Goal: Task Accomplishment & Management: Use online tool/utility

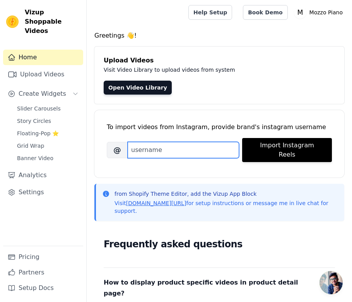
click at [187, 144] on input "Brand's Instagram Username" at bounding box center [183, 150] width 111 height 16
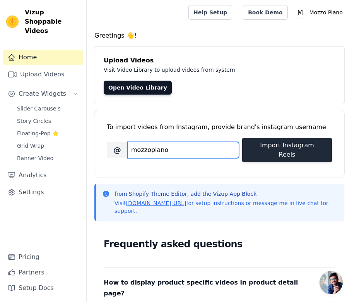
type input "mozzopiano"
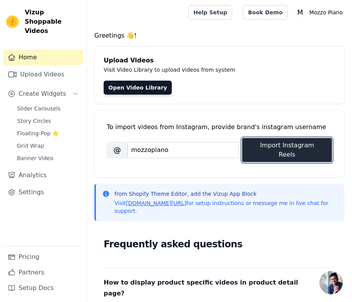
click at [290, 144] on button "Import Instagram Reels" at bounding box center [287, 150] width 90 height 24
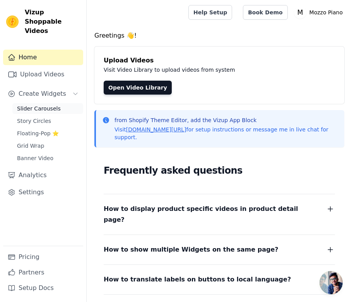
click at [29, 105] on span "Slider Carousels" at bounding box center [39, 109] width 44 height 8
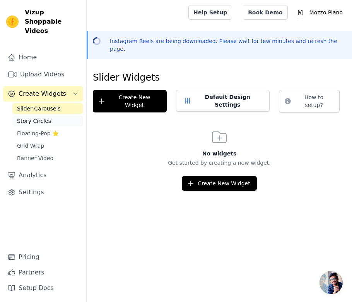
click at [27, 116] on link "Story Circles" at bounding box center [47, 120] width 71 height 11
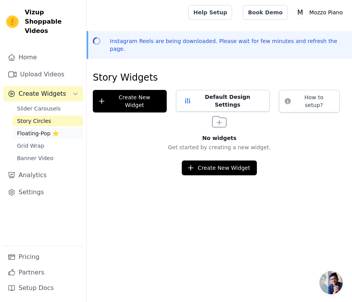
click at [27, 129] on span "Floating-Pop ⭐" at bounding box center [38, 133] width 42 height 8
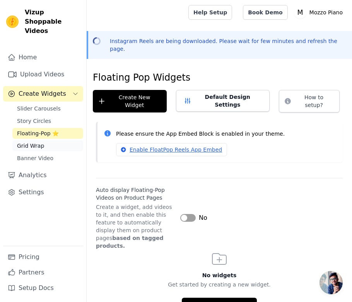
click at [27, 142] on span "Grid Wrap" at bounding box center [30, 146] width 27 height 8
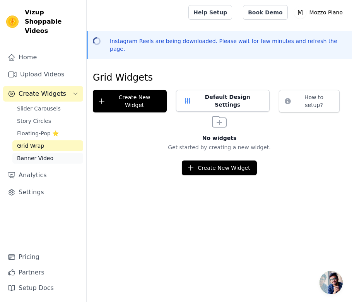
click at [27, 154] on span "Banner Video" at bounding box center [35, 158] width 36 height 8
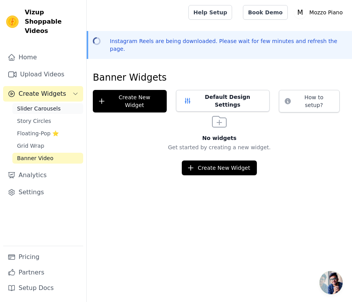
click at [34, 103] on link "Slider Carousels" at bounding box center [47, 108] width 71 height 11
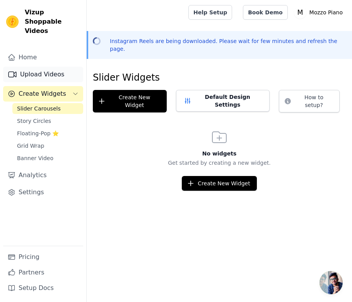
click at [47, 69] on link "Upload Videos" at bounding box center [43, 74] width 80 height 15
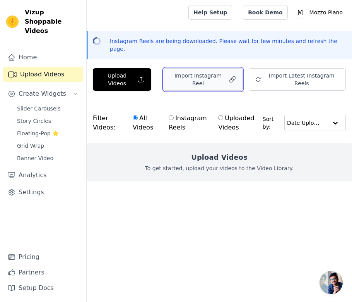
click at [207, 68] on button "Import Instagram Reel" at bounding box center [203, 79] width 79 height 22
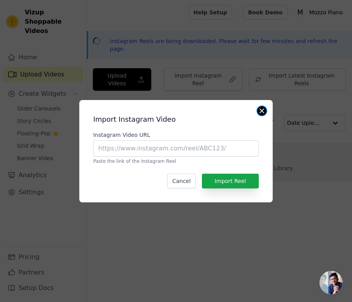
click at [263, 107] on button "Close modal" at bounding box center [261, 110] width 9 height 9
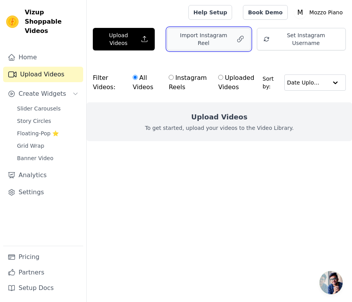
click at [208, 34] on button "Import Instagram Reel" at bounding box center [209, 39] width 84 height 22
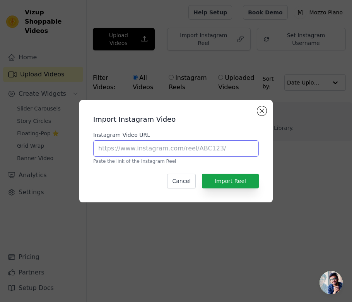
click at [140, 153] on input "Instagram Video URL" at bounding box center [176, 148] width 166 height 16
paste input "https://www.instagram.com/p/DFAciY0NhWE/"
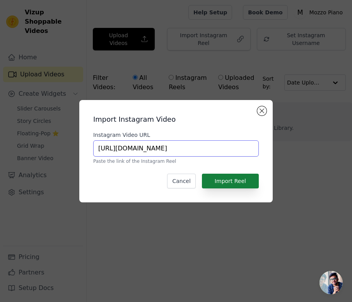
type input "https://www.instagram.com/p/DFAciY0NhWE/"
click at [234, 180] on button "Import Reel" at bounding box center [230, 180] width 57 height 15
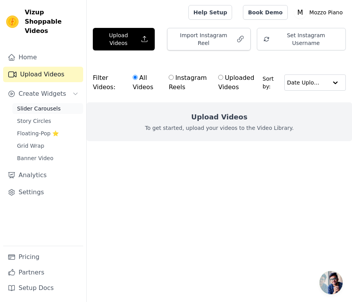
click at [42, 105] on span "Slider Carousels" at bounding box center [39, 109] width 44 height 8
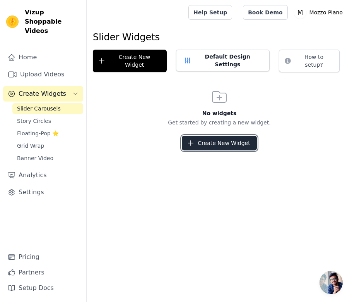
click at [201, 135] on button "Create New Widget" at bounding box center [219, 142] width 75 height 15
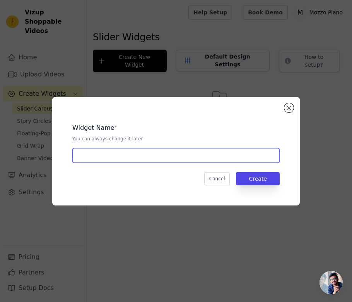
click at [148, 154] on input "text" at bounding box center [175, 155] width 207 height 15
type input "Homepage Carousel"
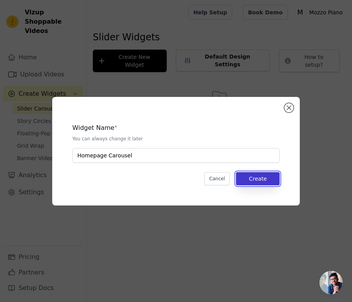
click at [264, 179] on button "Create" at bounding box center [258, 178] width 44 height 13
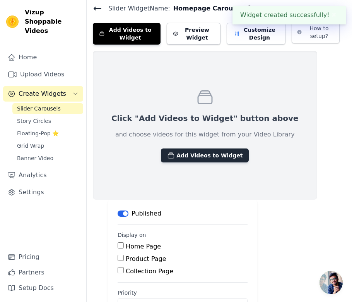
scroll to position [29, 0]
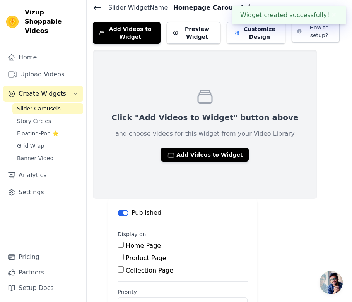
click at [121, 245] on input "Home Page" at bounding box center [121, 244] width 6 height 6
checkbox input "true"
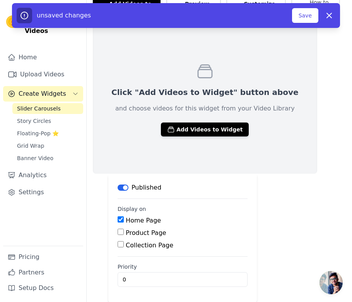
scroll to position [0, 0]
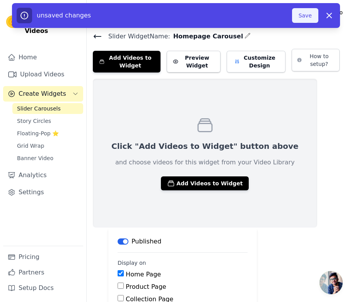
click at [302, 17] on button "Save" at bounding box center [305, 15] width 26 height 15
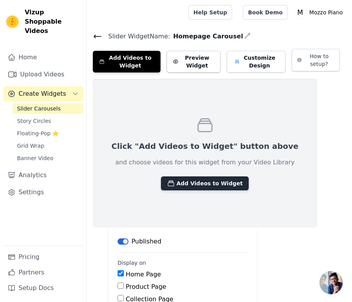
click at [187, 181] on button "Add Videos to Widget" at bounding box center [205, 183] width 88 height 14
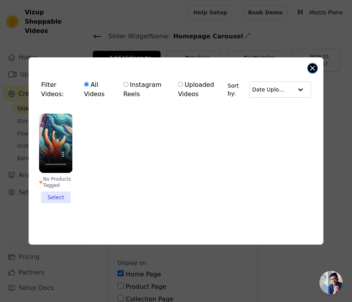
click at [313, 65] on button "Close modal" at bounding box center [312, 67] width 9 height 9
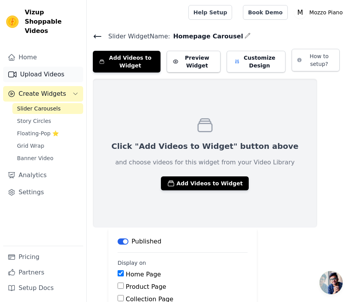
click at [39, 67] on link "Upload Videos" at bounding box center [43, 74] width 80 height 15
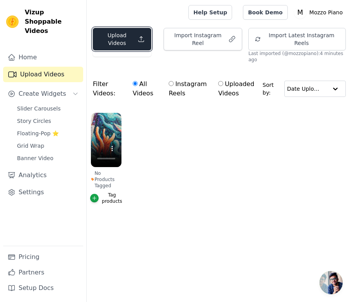
click at [127, 43] on button "Upload Videos" at bounding box center [122, 39] width 58 height 22
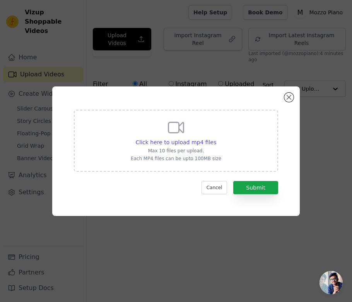
click at [155, 112] on div "Click here to upload mp4 files Max 10 files per upload. Each MP4 files can be u…" at bounding box center [176, 141] width 204 height 62
click at [216, 138] on input "Click here to upload mp4 files Max 10 files per upload. Each MP4 files can be u…" at bounding box center [216, 138] width 0 height 0
type input "C:\fakepath\5D Diamond Painting.mp4"
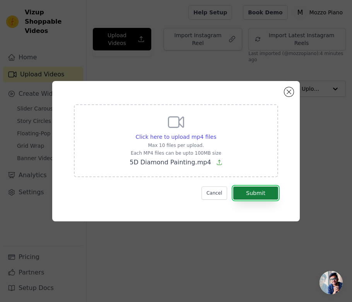
click at [257, 192] on button "Submit" at bounding box center [255, 192] width 45 height 13
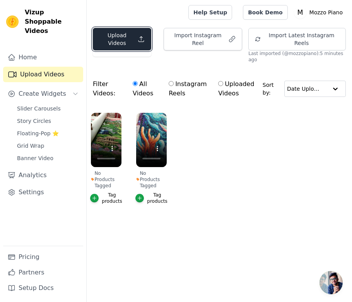
click at [124, 34] on button "Upload Videos" at bounding box center [122, 39] width 58 height 22
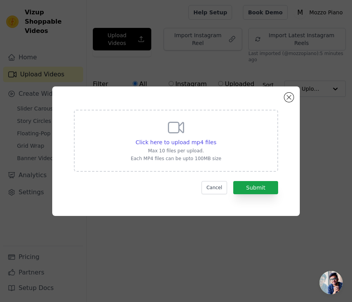
click at [166, 133] on div "Click here to upload mp4 files Max 10 files per upload. Each MP4 files can be u…" at bounding box center [176, 139] width 91 height 43
click at [216, 138] on input "Click here to upload mp4 files Max 10 files per upload. Each MP4 files can be u…" at bounding box center [216, 138] width 0 height 0
type input "C:\fakepath\5D Diamond Painting (1).mp4"
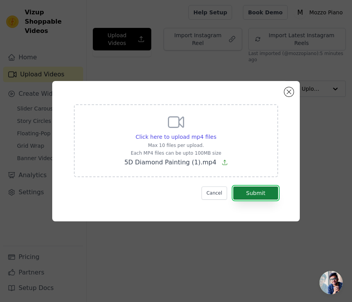
click at [246, 190] on button "Submit" at bounding box center [255, 192] width 45 height 13
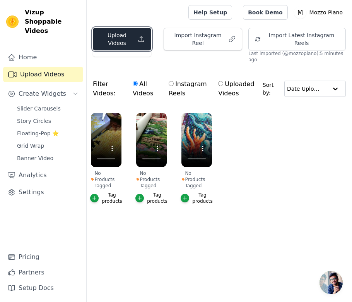
click at [114, 43] on button "Upload Videos" at bounding box center [122, 39] width 58 height 22
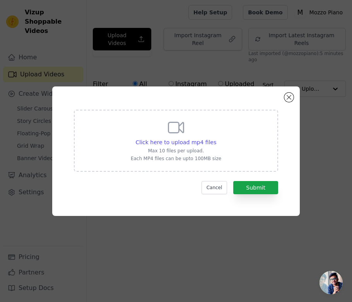
click at [151, 128] on div "Click here to upload mp4 files Max 10 files per upload. Each MP4 files can be u…" at bounding box center [176, 139] width 91 height 43
click at [216, 138] on input "Click here to upload mp4 files Max 10 files per upload. Each MP4 files can be u…" at bounding box center [216, 138] width 0 height 0
type input "C:\fakepath\Diamond Painting - Diamond Paradijs.mp4"
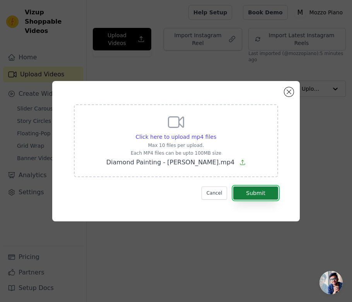
click at [251, 194] on button "Submit" at bounding box center [255, 192] width 45 height 13
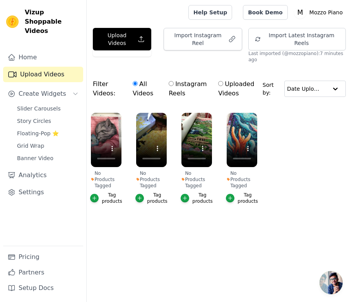
click at [327, 201] on ul "No Products Tagged Tag products No Products Tagged Tag products No Products Tag…" at bounding box center [220, 165] width 266 height 115
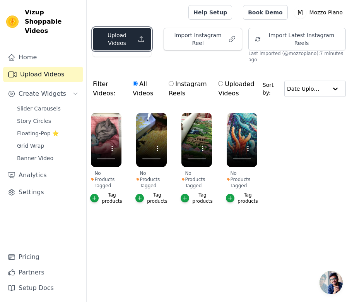
click at [122, 45] on button "Upload Videos" at bounding box center [122, 39] width 58 height 22
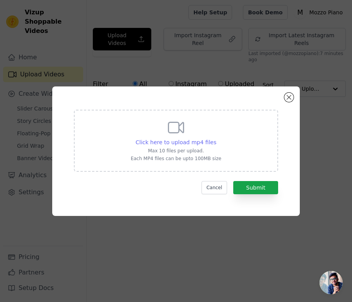
click at [148, 145] on div "Click here to upload mp4 files" at bounding box center [176, 142] width 81 height 8
click at [216, 138] on input "Click here to upload mp4 files Max 10 files per upload. Each MP4 files can be u…" at bounding box center [216, 138] width 0 height 0
click at [172, 142] on span "Click here to upload mp4 files" at bounding box center [176, 142] width 81 height 6
click at [216, 138] on input "Click here to upload mp4 files Max 10 files per upload. Each MP4 files can be u…" at bounding box center [216, 138] width 0 height 0
type input "C:\fakepath\Diamond Painting kopen_ _ 500+ Paintings _ Gratis Verzending.mp4"
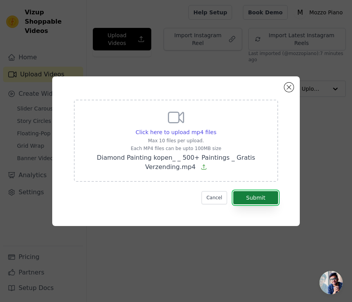
click at [254, 195] on button "Submit" at bounding box center [255, 197] width 45 height 13
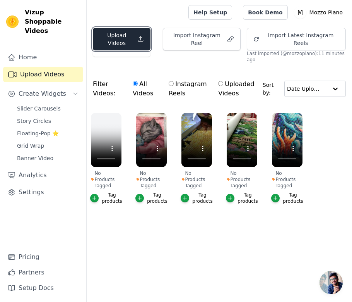
click at [127, 38] on button "Upload Videos" at bounding box center [122, 39] width 58 height 22
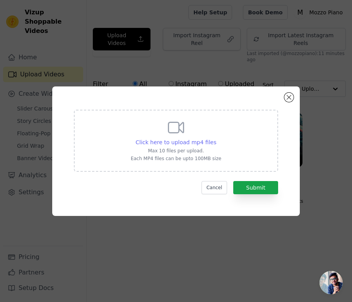
click at [153, 141] on span "Click here to upload mp4 files" at bounding box center [176, 142] width 81 height 6
click at [216, 138] on input "Click here to upload mp4 files Max 10 files per upload. Each MP4 files can be u…" at bounding box center [216, 138] width 0 height 0
type input "C:\fakepath\5D Diamond Painting (2).mp4"
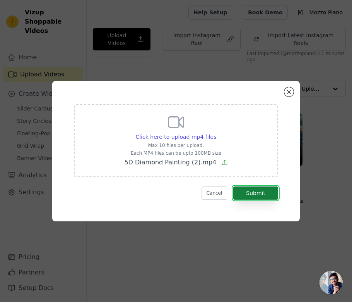
click at [250, 192] on button "Submit" at bounding box center [255, 192] width 45 height 13
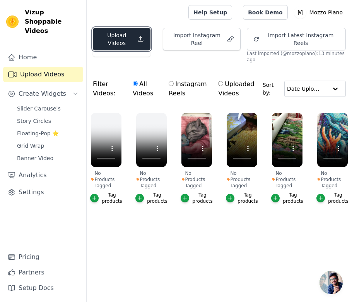
click at [137, 41] on button "Upload Videos" at bounding box center [122, 39] width 58 height 22
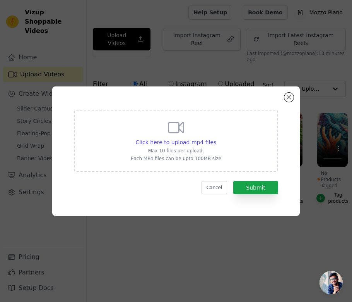
click at [170, 137] on div "Click here to upload mp4 files Max 10 files per upload. Each MP4 files can be u…" at bounding box center [176, 139] width 91 height 43
click at [216, 138] on input "Click here to upload mp4 files Max 10 files per upload. Each MP4 files can be u…" at bounding box center [216, 138] width 0 height 0
type input "C:\fakepath\[DOMAIN_NAME]_@zhongyuelaw_1756614577.mp4"
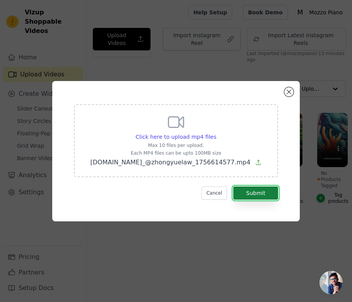
click at [255, 194] on button "Submit" at bounding box center [255, 192] width 45 height 13
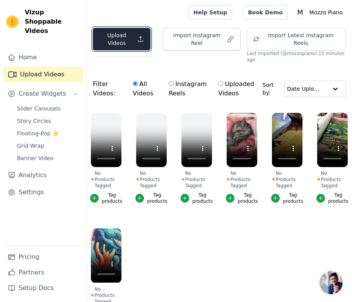
click at [130, 37] on button "Upload Videos" at bounding box center [122, 39] width 58 height 22
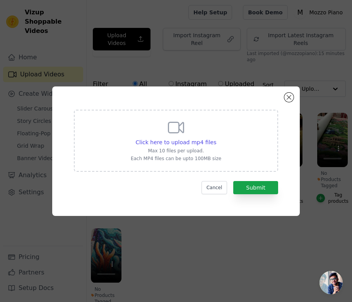
click at [160, 136] on div "Click here to upload mp4 files Max 10 files per upload. Each MP4 files can be u…" at bounding box center [176, 139] width 91 height 43
click at [216, 138] on input "Click here to upload mp4 files Max 10 files per upload. Each MP4 files can be u…" at bounding box center [216, 138] width 0 height 0
type input "C:\fakepath\PinDown.io_@FiguredartUK_1756614641.mp4"
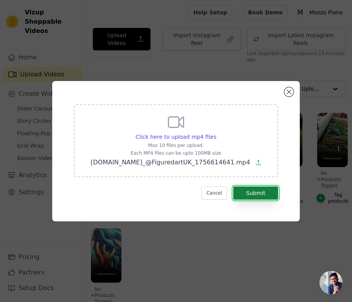
click at [248, 192] on button "Submit" at bounding box center [255, 192] width 45 height 13
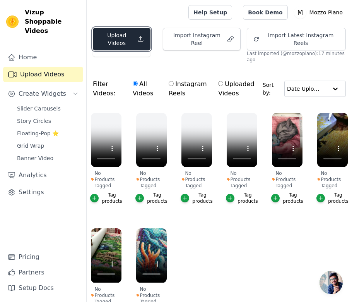
click at [131, 45] on button "Upload Videos" at bounding box center [122, 39] width 58 height 22
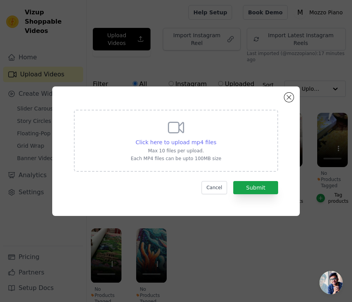
click at [145, 139] on span "Click here to upload mp4 files" at bounding box center [176, 142] width 81 height 6
click at [216, 138] on input "Click here to upload mp4 files Max 10 files per upload. Each MP4 files can be u…" at bounding box center [216, 138] width 0 height 0
type input "C:\fakepath\[DOMAIN_NAME]_@honeycombchile_1756614735.mp4"
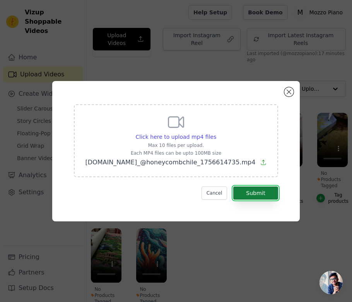
click at [247, 191] on button "Submit" at bounding box center [255, 192] width 45 height 13
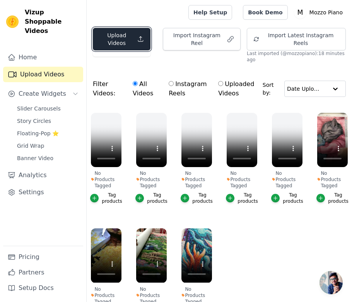
click at [122, 47] on button "Upload Videos" at bounding box center [122, 39] width 58 height 22
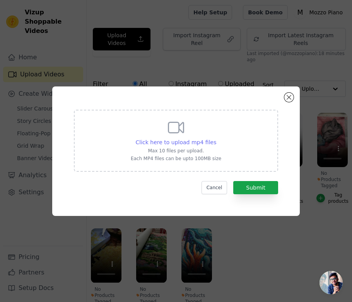
click at [158, 141] on span "Click here to upload mp4 files" at bounding box center [176, 142] width 81 height 6
click at [216, 138] on input "Click here to upload mp4 files Max 10 files per upload. Each MP4 files can be u…" at bounding box center [216, 138] width 0 height 0
click at [177, 141] on span "Click here to upload mp4 files" at bounding box center [176, 142] width 81 height 6
click at [216, 138] on input "Click here to upload mp4 files Max 10 files per upload. Each MP4 files can be u…" at bounding box center [216, 138] width 0 height 0
type input "C:\fakepath\PinDown.io_@darlenefmcgrego_1756614902.mp4"
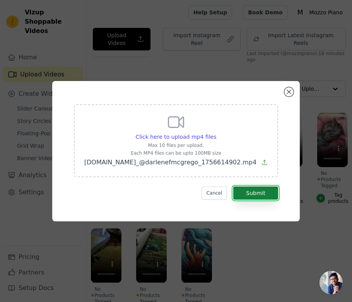
click at [254, 192] on button "Submit" at bounding box center [255, 192] width 45 height 13
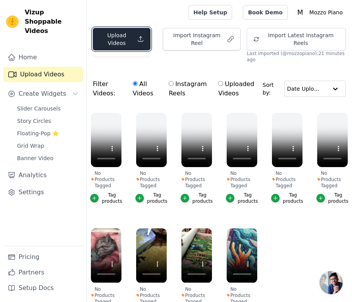
click at [130, 33] on button "Upload Videos" at bounding box center [122, 39] width 58 height 22
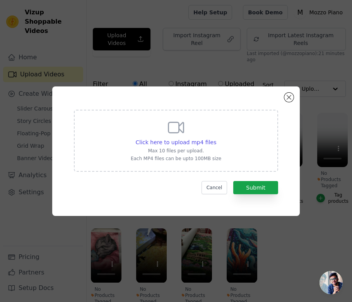
click at [162, 137] on div "Click here to upload mp4 files Max 10 files per upload. Each MP4 files can be u…" at bounding box center [176, 139] width 91 height 43
click at [216, 138] on input "Click here to upload mp4 files Max 10 files per upload. Each MP4 files can be u…" at bounding box center [216, 138] width 0 height 0
type input "C:\fakepath\PinDown.io_@Ponyopeach_1756614926.mp4"
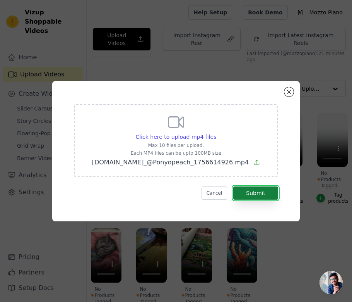
click at [249, 193] on button "Submit" at bounding box center [255, 192] width 45 height 13
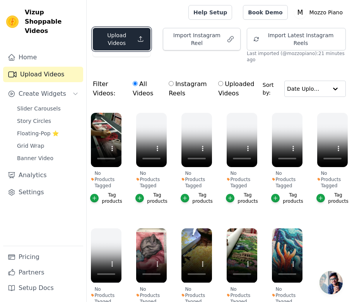
click at [111, 46] on button "Upload Videos" at bounding box center [122, 39] width 58 height 22
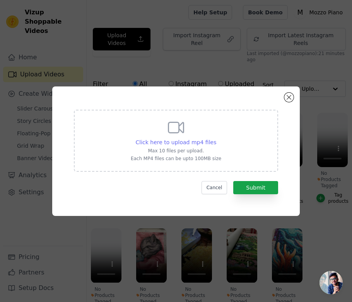
click at [153, 141] on span "Click here to upload mp4 files" at bounding box center [176, 142] width 81 height 6
click at [216, 138] on input "Click here to upload mp4 files Max 10 files per upload. Each MP4 files can be u…" at bounding box center [216, 138] width 0 height 0
type input "C:\fakepath\PinDown.io_@briellebbdesigns_1756615016.mp4"
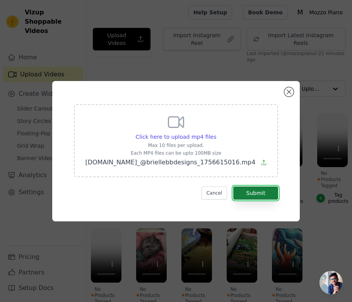
click at [262, 192] on button "Submit" at bounding box center [255, 192] width 45 height 13
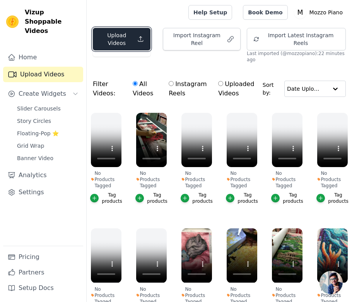
click at [129, 46] on button "Upload Videos" at bounding box center [122, 39] width 58 height 22
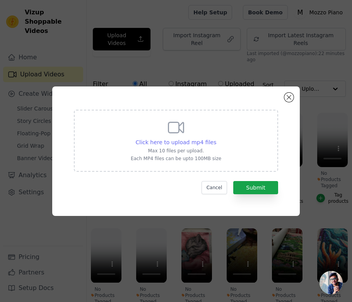
click at [179, 143] on span "Click here to upload mp4 files" at bounding box center [176, 142] width 81 height 6
click at [216, 138] on input "Click here to upload mp4 files Max 10 files per upload. Each MP4 files can be u…" at bounding box center [216, 138] width 0 height 0
type input "C:\fakepath\[DOMAIN_NAME]_@sdwebgal_1756615171.mp4"
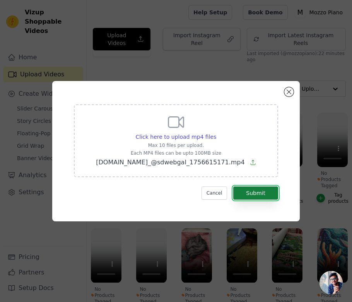
click at [268, 195] on button "Submit" at bounding box center [255, 192] width 45 height 13
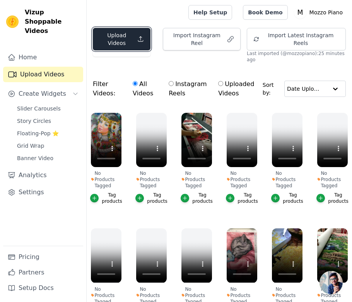
click at [131, 38] on button "Upload Videos" at bounding box center [122, 39] width 58 height 22
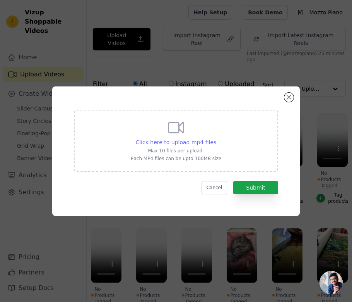
click at [163, 142] on span "Click here to upload mp4 files" at bounding box center [176, 142] width 81 height 6
click at [216, 138] on input "Click here to upload mp4 files Max 10 files per upload. Each MP4 files can be u…" at bounding box center [216, 138] width 0 height 0
type input "C:\fakepath\PinDown.io_@diamondartclub_1756615219.mp4"
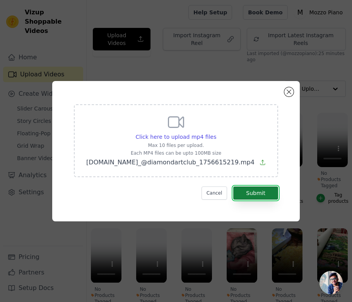
click at [250, 190] on button "Submit" at bounding box center [255, 192] width 45 height 13
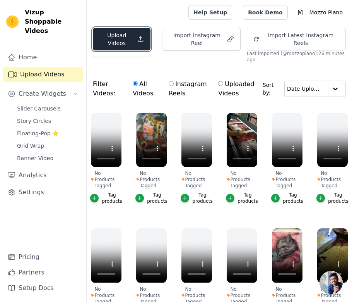
click at [129, 48] on button "Upload Videos" at bounding box center [122, 39] width 58 height 22
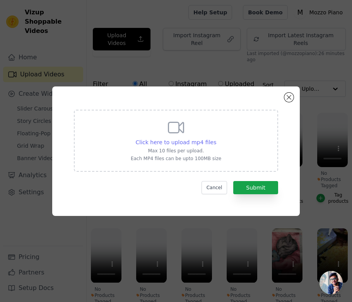
click at [148, 140] on span "Click here to upload mp4 files" at bounding box center [176, 142] width 81 height 6
click at [216, 138] on input "Click here to upload mp4 files Max 10 files per upload. Each MP4 files can be u…" at bounding box center [216, 138] width 0 height 0
type input "C:\fakepath\[DOMAIN_NAME]_@RhineStop_1756615377.mp4"
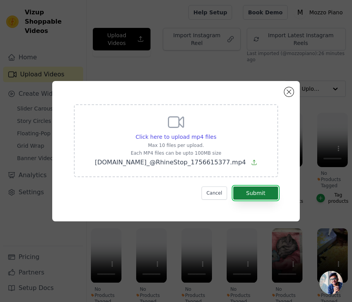
click at [255, 197] on button "Submit" at bounding box center [255, 192] width 45 height 13
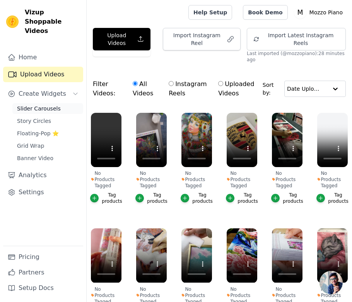
click at [34, 105] on span "Slider Carousels" at bounding box center [39, 109] width 44 height 8
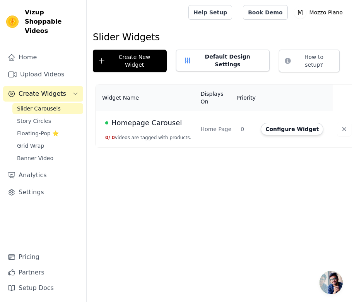
click at [37, 89] on span "Create Widgets" at bounding box center [43, 93] width 48 height 9
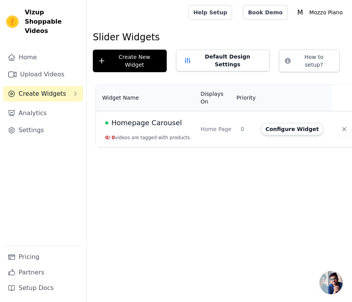
click at [35, 89] on span "Create Widgets" at bounding box center [43, 93] width 48 height 9
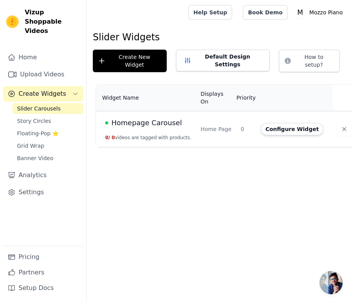
click at [39, 105] on span "Slider Carousels" at bounding box center [39, 109] width 44 height 8
click at [206, 117] on td "Home Page" at bounding box center [216, 129] width 40 height 36
click at [164, 119] on span "Homepage Carousel" at bounding box center [146, 122] width 70 height 11
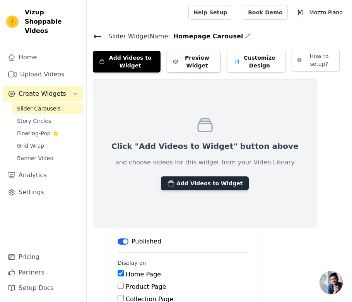
click at [193, 181] on button "Add Videos to Widget" at bounding box center [205, 183] width 88 height 14
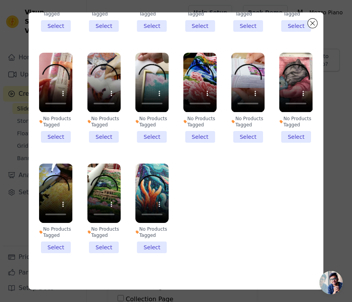
scroll to position [77, 0]
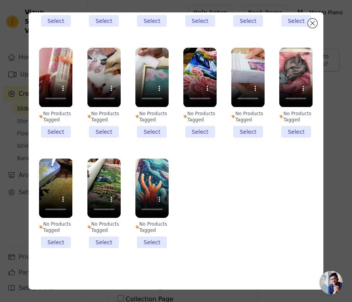
click at [151, 242] on li "No Products Tagged Select" at bounding box center [151, 202] width 33 height 89
click at [0, 0] on input "No Products Tagged Select" at bounding box center [0, 0] width 0 height 0
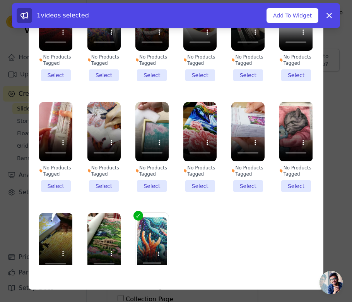
scroll to position [45, 0]
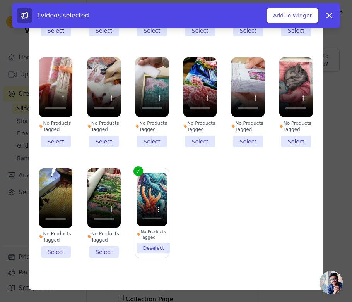
click at [106, 248] on li "No Products Tagged Select" at bounding box center [103, 212] width 33 height 89
click at [0, 0] on input "No Products Tagged Select" at bounding box center [0, 0] width 0 height 0
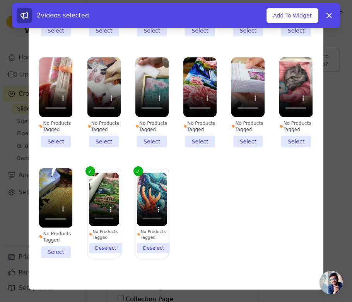
scroll to position [0, 0]
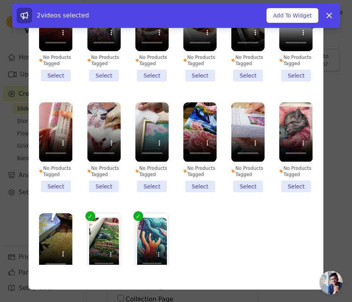
click at [58, 183] on li "No Products Tagged Select" at bounding box center [55, 146] width 33 height 89
click at [0, 0] on input "No Products Tagged Select" at bounding box center [0, 0] width 0 height 0
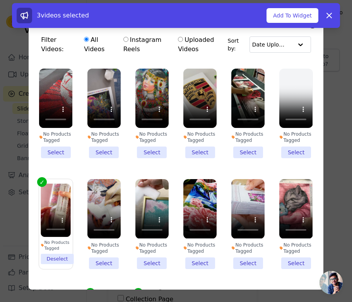
click at [201, 149] on li "No Products Tagged Select" at bounding box center [199, 113] width 33 height 89
click at [0, 0] on input "No Products Tagged Select" at bounding box center [0, 0] width 0 height 0
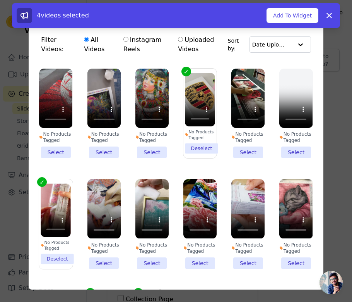
click at [109, 148] on li "No Products Tagged Select" at bounding box center [103, 113] width 33 height 89
click at [0, 0] on input "No Products Tagged Select" at bounding box center [0, 0] width 0 height 0
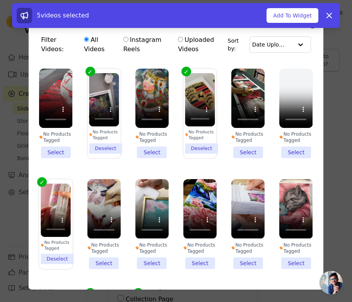
click at [246, 151] on li "No Products Tagged Select" at bounding box center [247, 113] width 33 height 89
click at [0, 0] on input "No Products Tagged Select" at bounding box center [0, 0] width 0 height 0
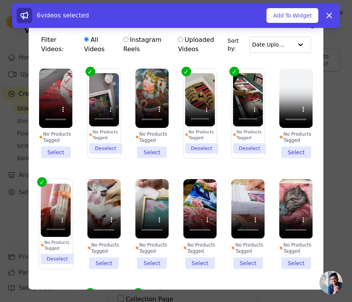
scroll to position [55, 0]
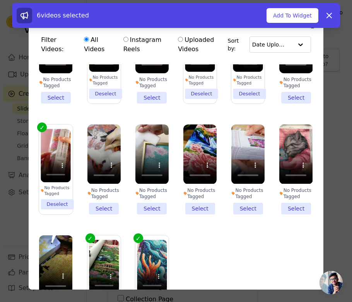
click at [297, 211] on li "No Products Tagged Select" at bounding box center [295, 168] width 33 height 89
click at [0, 0] on input "No Products Tagged Select" at bounding box center [0, 0] width 0 height 0
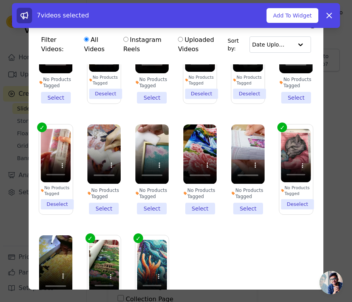
click at [243, 208] on li "No Products Tagged Select" at bounding box center [247, 168] width 33 height 89
click at [0, 0] on input "No Products Tagged Select" at bounding box center [0, 0] width 0 height 0
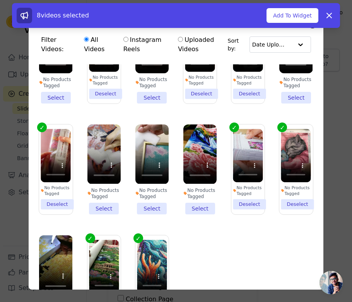
click at [157, 206] on li "No Products Tagged Select" at bounding box center [151, 168] width 33 height 89
click at [0, 0] on input "No Products Tagged Select" at bounding box center [0, 0] width 0 height 0
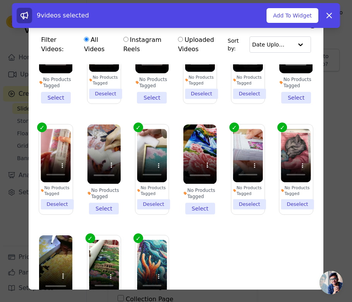
click at [199, 205] on li "No Products Tagged Select" at bounding box center [199, 168] width 33 height 89
click at [0, 0] on input "No Products Tagged Select" at bounding box center [0, 0] width 0 height 0
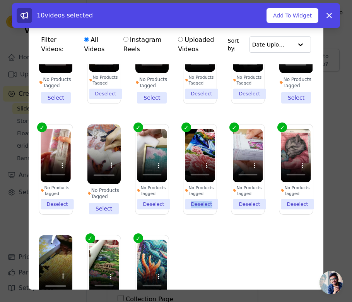
click at [199, 205] on li "No Products Tagged Deselect" at bounding box center [200, 169] width 30 height 81
click at [0, 0] on input "No Products Tagged Deselect" at bounding box center [0, 0] width 0 height 0
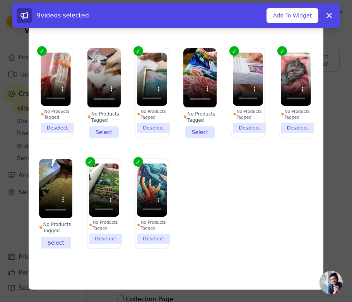
scroll to position [77, 0]
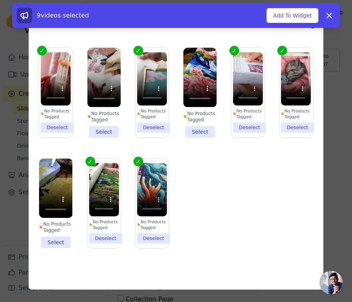
click at [63, 240] on li "No Products Tagged Select" at bounding box center [55, 202] width 33 height 89
click at [0, 0] on input "No Products Tagged Select" at bounding box center [0, 0] width 0 height 0
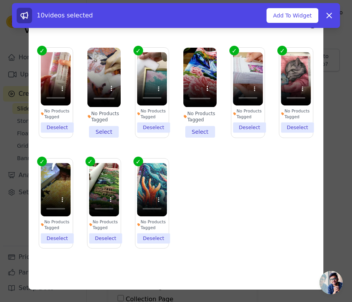
click at [108, 129] on li "No Products Tagged Select" at bounding box center [103, 92] width 33 height 89
click at [0, 0] on input "No Products Tagged Select" at bounding box center [0, 0] width 0 height 0
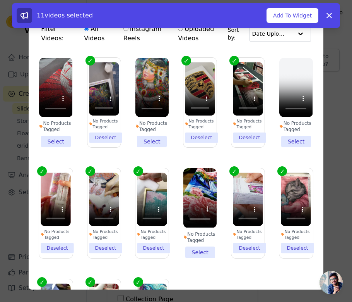
scroll to position [0, 0]
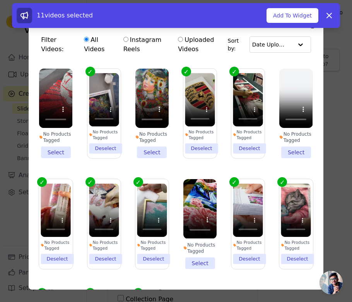
click at [202, 266] on li "No Products Tagged Select" at bounding box center [199, 223] width 33 height 89
click at [0, 0] on input "No Products Tagged Select" at bounding box center [0, 0] width 0 height 0
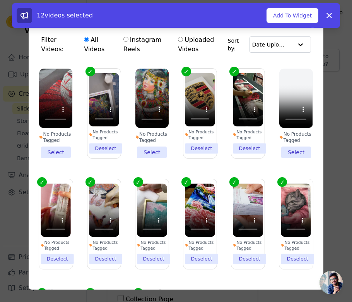
click at [60, 147] on li "No Products Tagged Select" at bounding box center [55, 113] width 33 height 89
click at [0, 0] on input "No Products Tagged Select" at bounding box center [0, 0] width 0 height 0
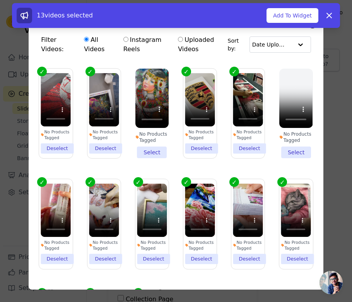
click at [157, 152] on li "No Products Tagged Select" at bounding box center [151, 113] width 33 height 89
click at [0, 0] on input "No Products Tagged Select" at bounding box center [0, 0] width 0 height 0
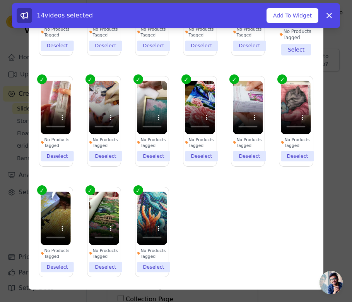
scroll to position [77, 0]
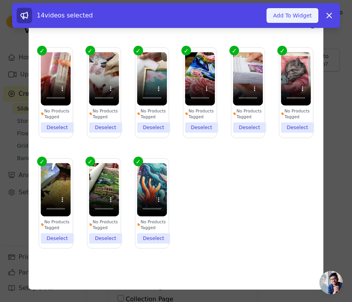
click at [281, 12] on button "Add To Widget" at bounding box center [293, 15] width 52 height 15
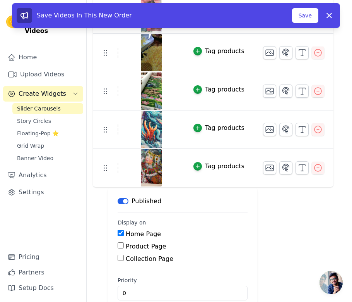
scroll to position [464, 0]
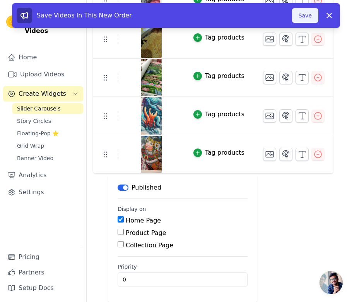
click at [298, 17] on button "Save" at bounding box center [305, 15] width 26 height 15
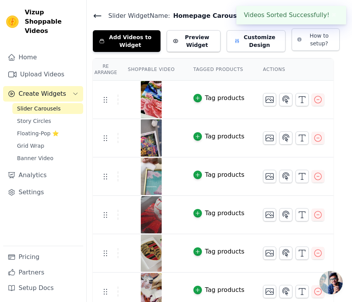
scroll to position [0, 0]
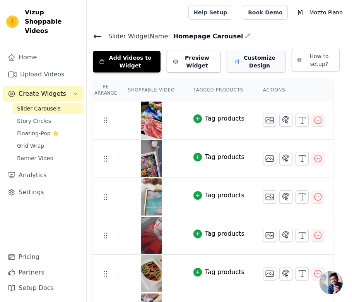
click at [260, 61] on button "Customize Design" at bounding box center [256, 62] width 59 height 22
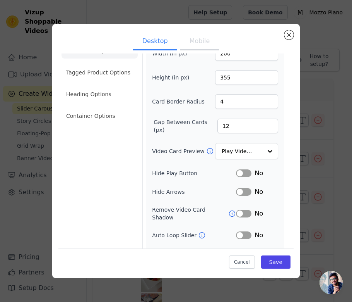
scroll to position [21, 0]
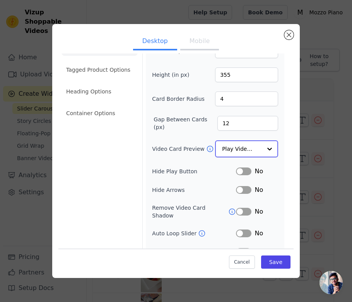
click at [263, 149] on div at bounding box center [269, 148] width 15 height 15
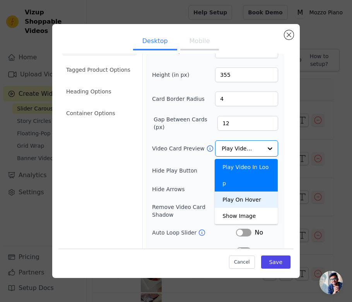
click at [283, 173] on div "Width (in px) 200 Height (in px) 355 Card Border Radius 4 Gap Between Cards (px…" at bounding box center [215, 158] width 139 height 237
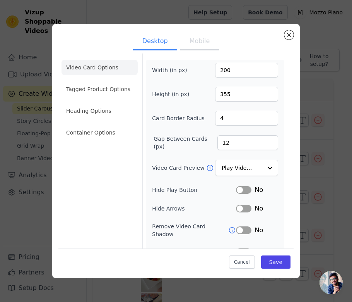
scroll to position [0, 0]
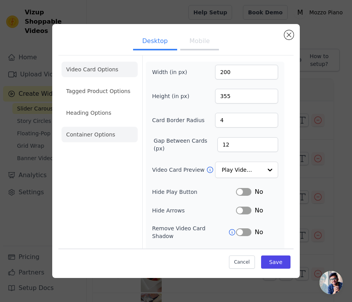
click at [91, 135] on li "Container Options" at bounding box center [100, 134] width 76 height 15
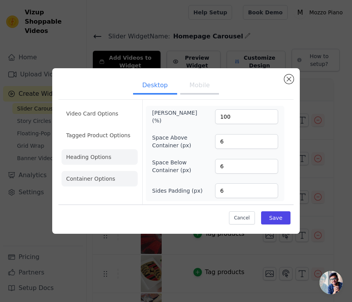
click at [89, 152] on li "Heading Options" at bounding box center [100, 156] width 76 height 15
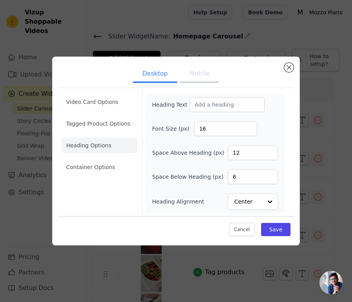
click at [94, 134] on ul "Video Card Options Tagged Product Options Heading Options Container Options" at bounding box center [100, 134] width 76 height 87
click at [94, 117] on li "Tagged Product Options" at bounding box center [100, 123] width 76 height 15
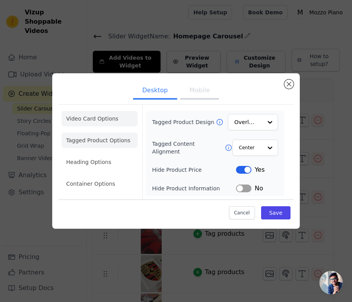
click at [93, 112] on li "Video Card Options" at bounding box center [100, 118] width 76 height 15
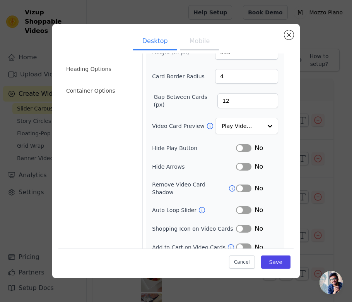
scroll to position [47, 0]
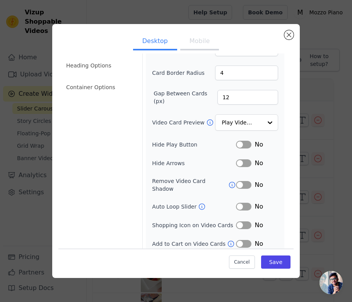
click at [202, 44] on button "Mobile" at bounding box center [199, 41] width 39 height 17
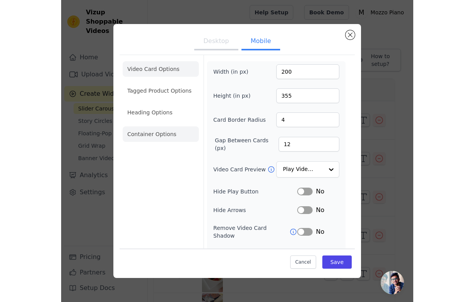
scroll to position [0, 0]
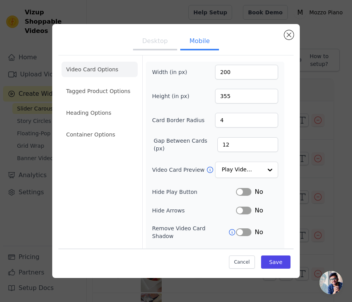
click at [161, 41] on button "Desktop" at bounding box center [155, 41] width 44 height 17
click at [271, 143] on input "13" at bounding box center [248, 144] width 61 height 15
click at [271, 143] on input "26" at bounding box center [248, 144] width 61 height 15
click at [271, 143] on input "27" at bounding box center [248, 144] width 61 height 15
click at [271, 143] on input "28" at bounding box center [248, 144] width 61 height 15
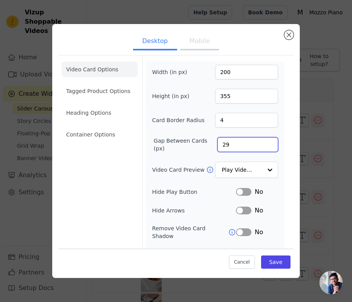
click at [271, 143] on input "29" at bounding box center [248, 144] width 61 height 15
type input "30"
click at [271, 143] on input "30" at bounding box center [248, 144] width 61 height 15
click at [279, 259] on button "Save" at bounding box center [275, 261] width 29 height 13
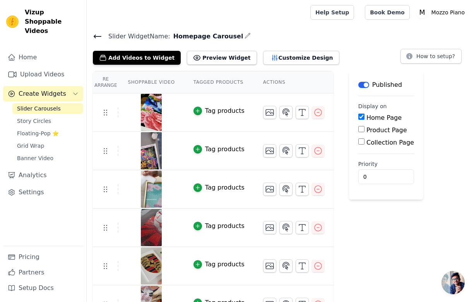
click at [269, 83] on th "Actions" at bounding box center [294, 82] width 80 height 22
click at [303, 113] on icon "button" at bounding box center [302, 112] width 9 height 9
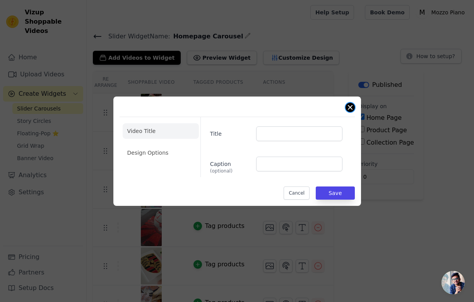
click at [348, 109] on button "Close modal" at bounding box center [350, 107] width 9 height 9
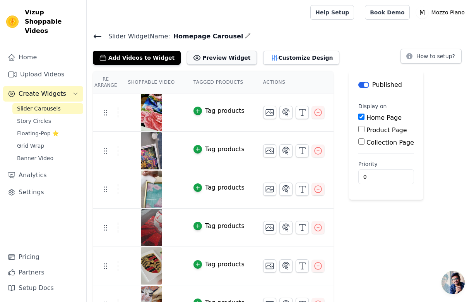
click at [223, 55] on button "Preview Widget" at bounding box center [222, 58] width 70 height 14
